Goal: Information Seeking & Learning: Learn about a topic

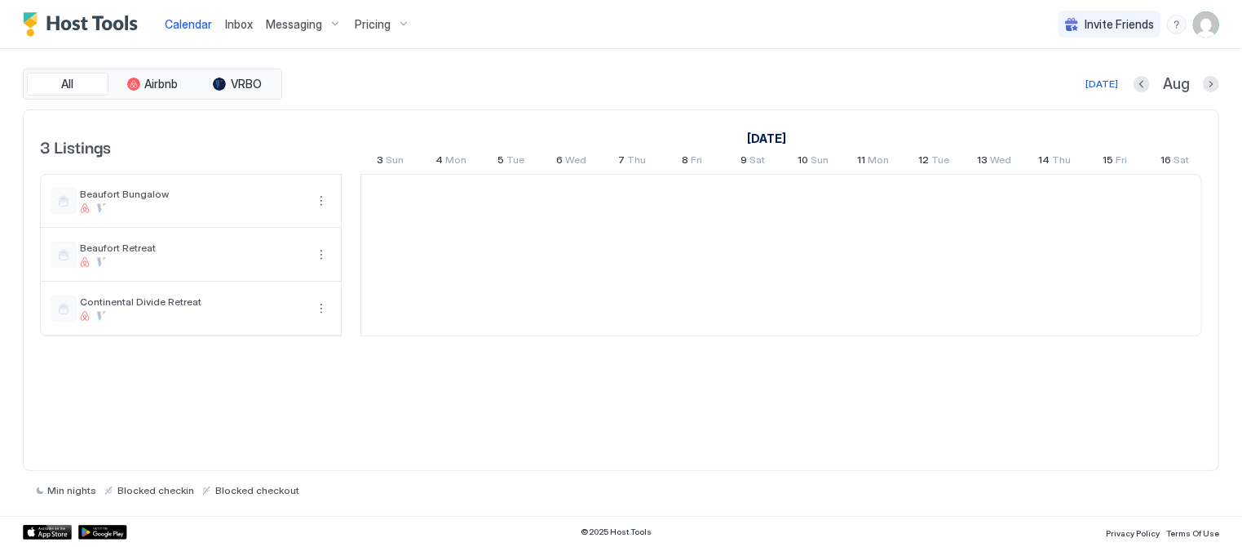
scroll to position [0, 905]
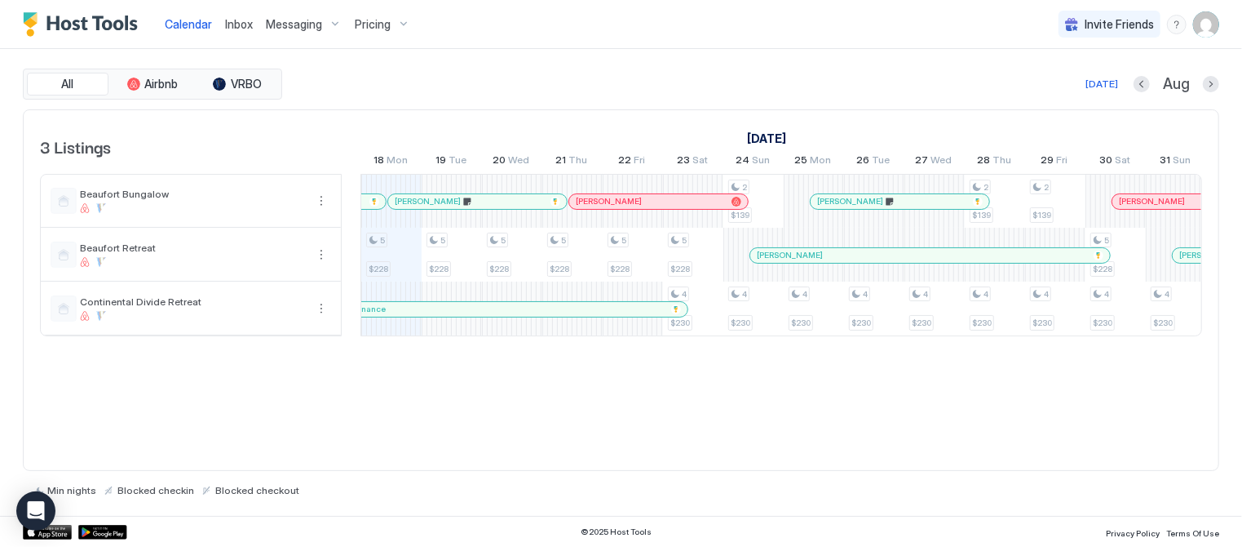
click at [377, 22] on span "Pricing" at bounding box center [373, 24] width 36 height 15
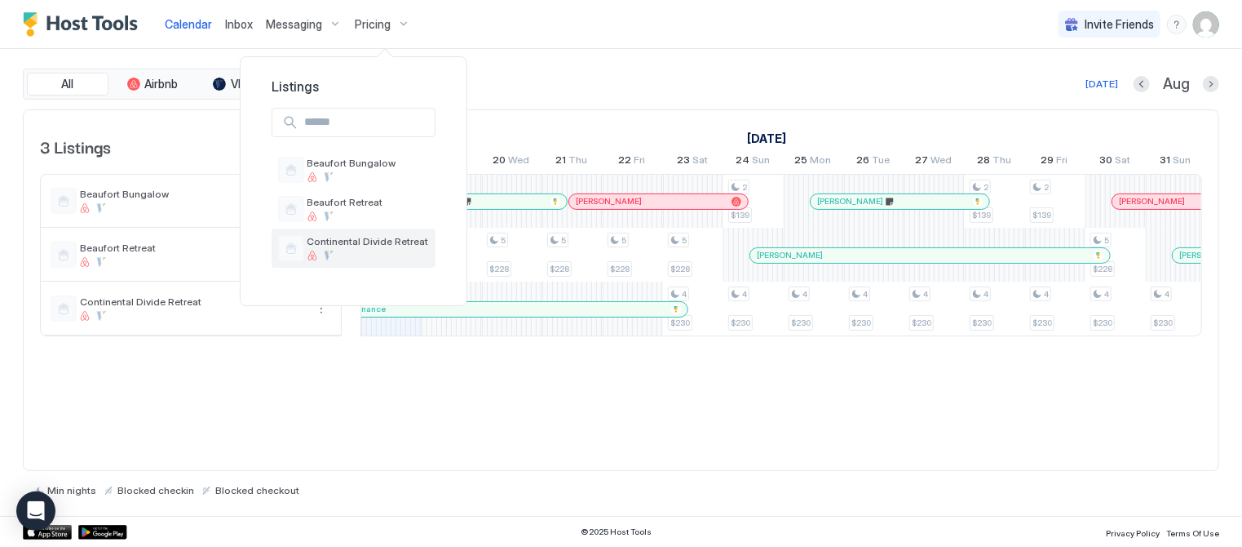
click at [349, 232] on div "Continental Divide Retreat" at bounding box center [354, 247] width 164 height 39
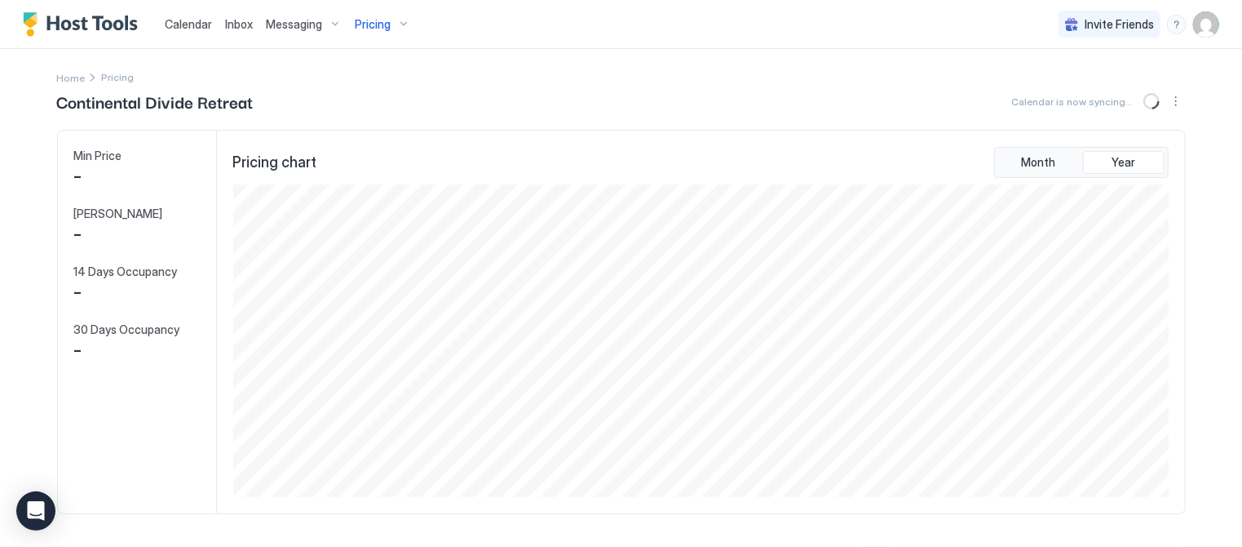
scroll to position [313, 940]
click at [368, 19] on span "Pricing" at bounding box center [373, 24] width 36 height 15
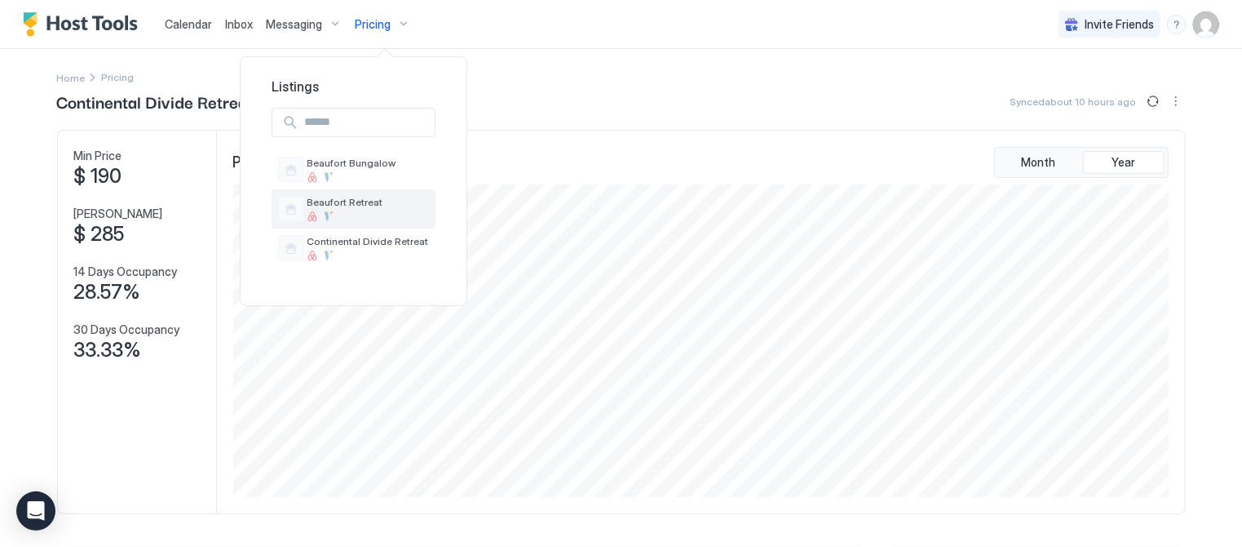
click at [347, 201] on span "Beaufort Retreat" at bounding box center [369, 202] width 122 height 12
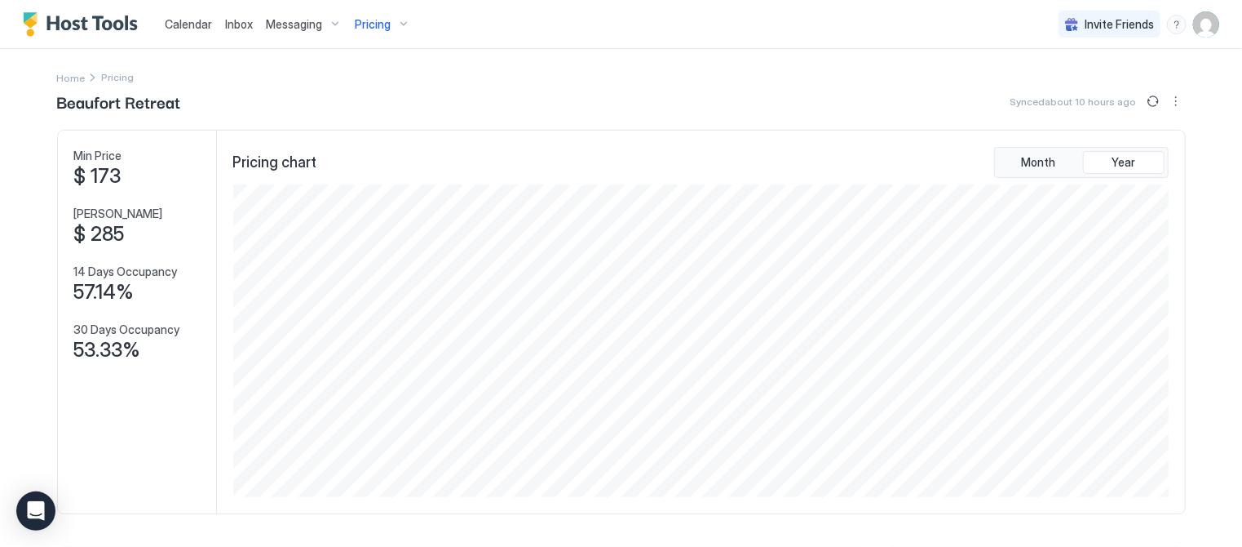
click at [375, 19] on span "Pricing" at bounding box center [373, 24] width 36 height 15
click at [360, 155] on div "Beaufort Bungalow" at bounding box center [354, 169] width 164 height 39
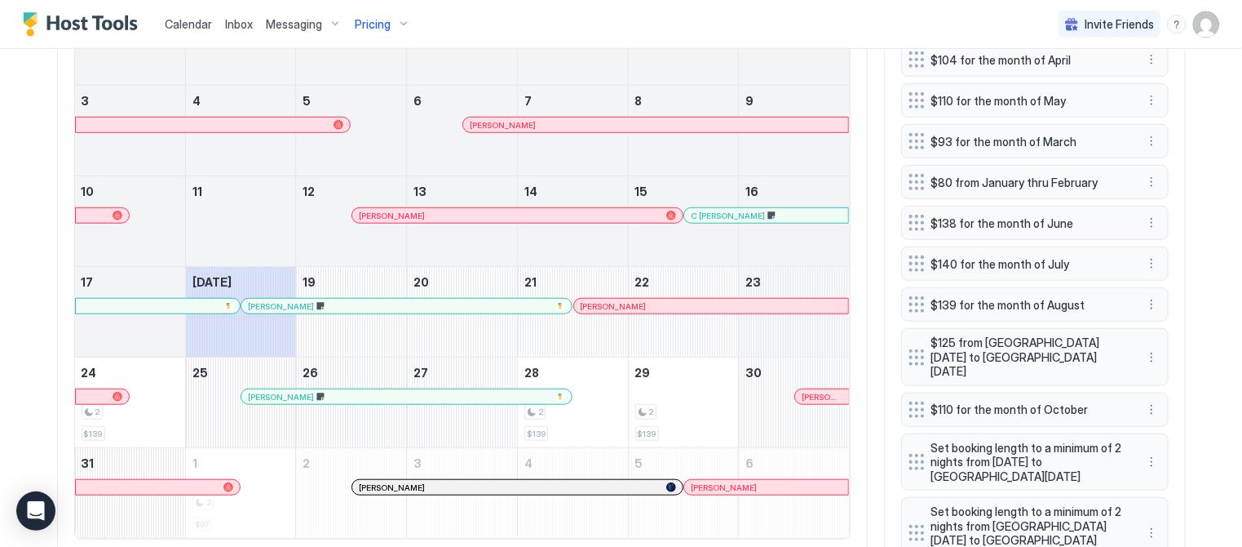
scroll to position [670, 0]
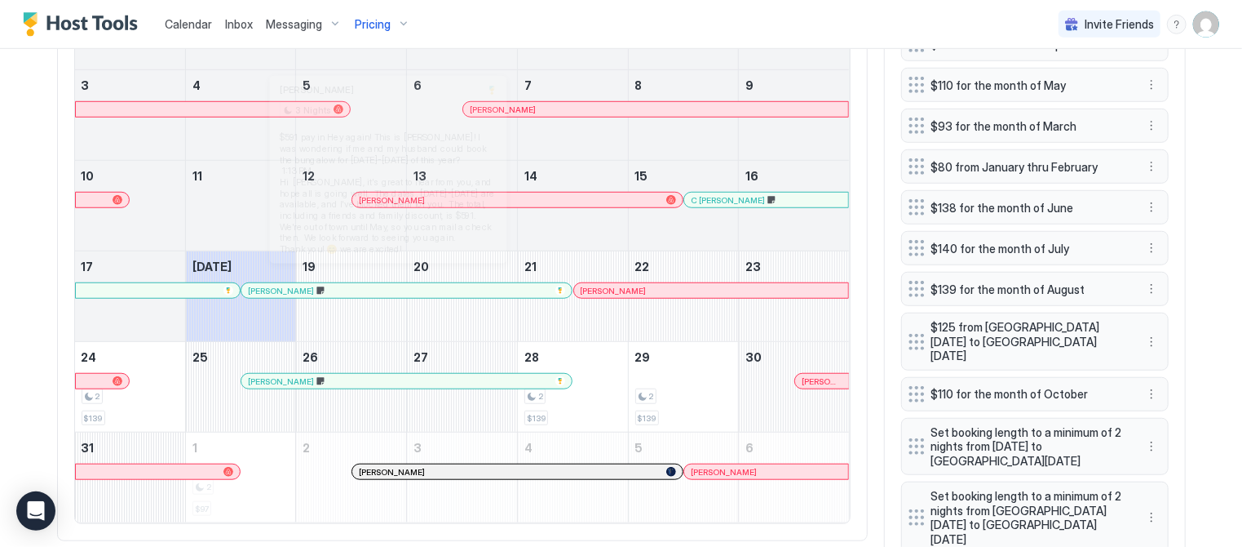
click at [388, 284] on div at bounding box center [389, 290] width 13 height 13
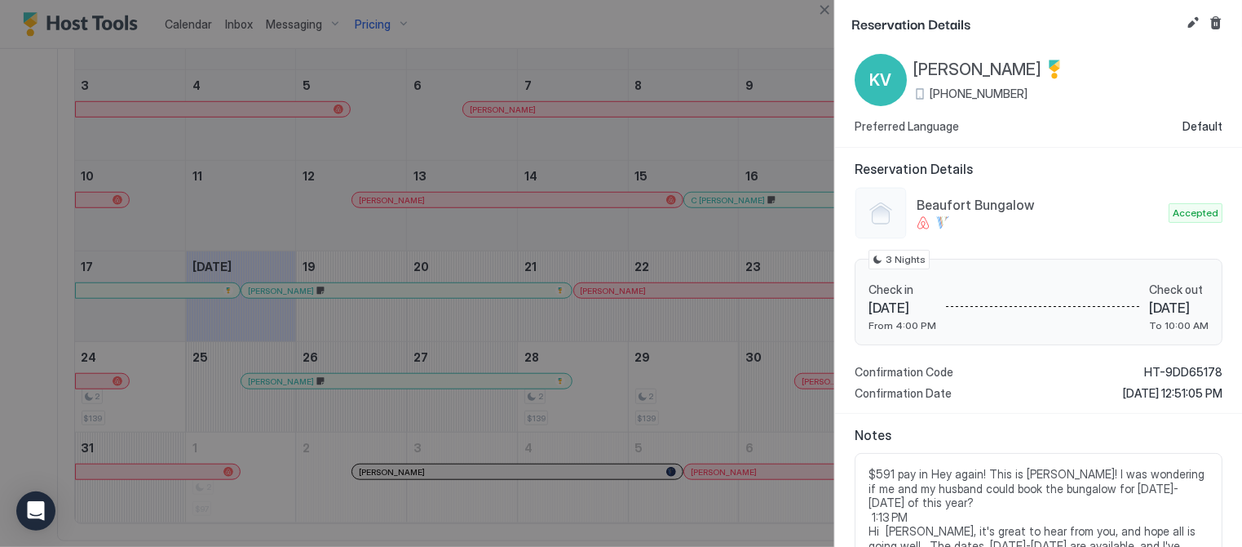
scroll to position [31, 0]
click at [826, 8] on button "Close" at bounding box center [825, 10] width 20 height 20
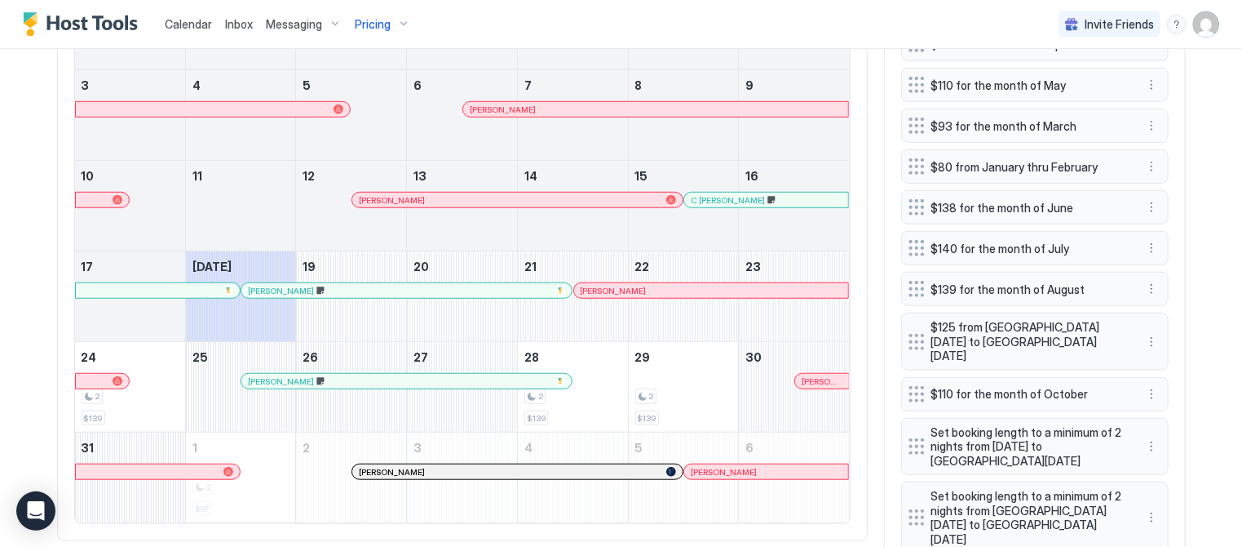
click at [722, 199] on div at bounding box center [722, 199] width 13 height 13
